Goal: Information Seeking & Learning: Learn about a topic

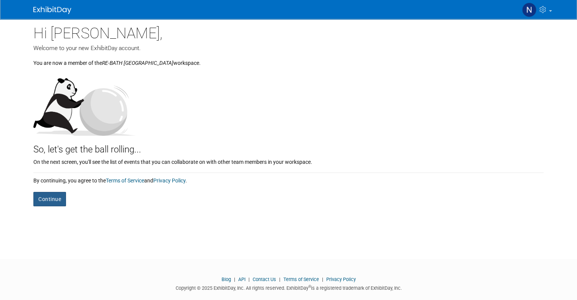
click at [47, 198] on button "Continue" at bounding box center [49, 199] width 33 height 14
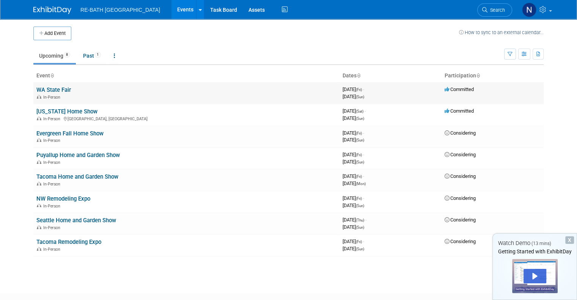
click at [364, 92] on span "August 29, 2025 (Fri) -" at bounding box center [353, 89] width 22 height 6
click at [64, 90] on link "WA State Fair" at bounding box center [53, 89] width 35 height 7
click at [530, 132] on td "Considering" at bounding box center [492, 137] width 102 height 22
click at [552, 11] on span at bounding box center [550, 11] width 3 height 2
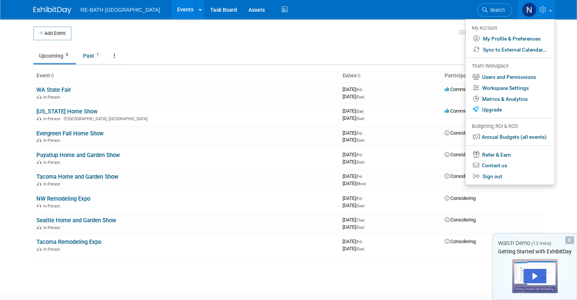
click at [534, 12] on img at bounding box center [529, 10] width 14 height 14
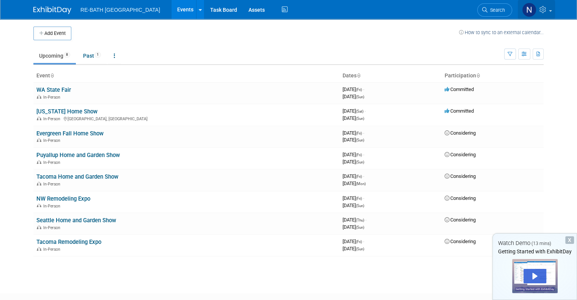
click at [536, 9] on img at bounding box center [529, 10] width 14 height 14
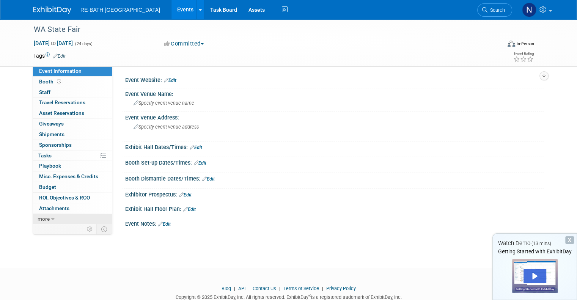
click at [46, 214] on link "more" at bounding box center [72, 219] width 79 height 10
